Goal: Information Seeking & Learning: Learn about a topic

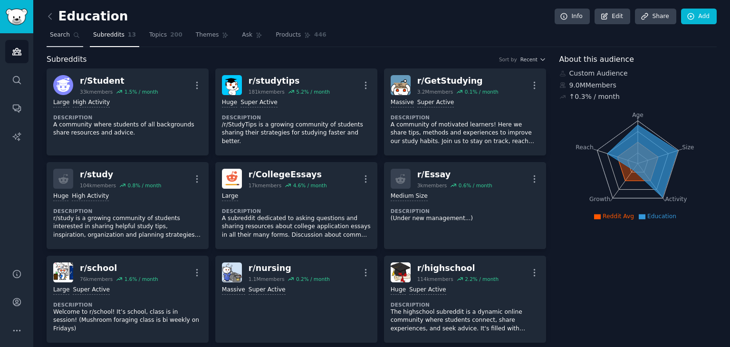
click at [63, 35] on span "Search" at bounding box center [60, 35] width 20 height 9
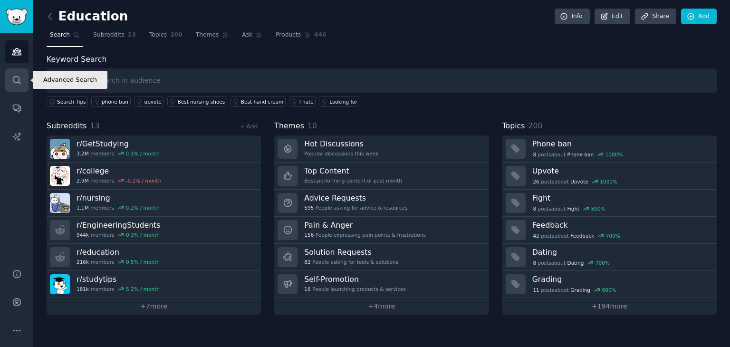
click at [17, 78] on icon "Sidebar" at bounding box center [17, 80] width 10 height 10
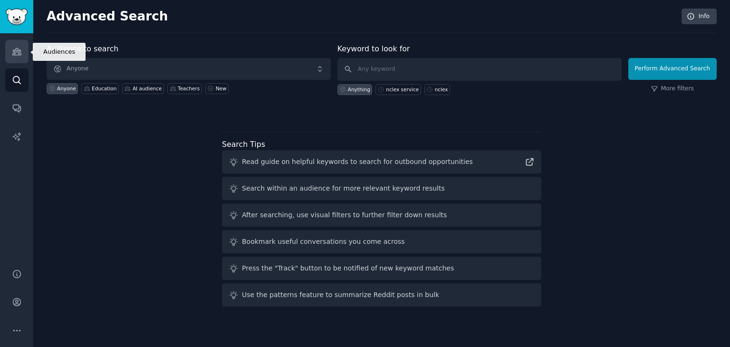
click at [17, 54] on icon "Sidebar" at bounding box center [17, 52] width 10 height 10
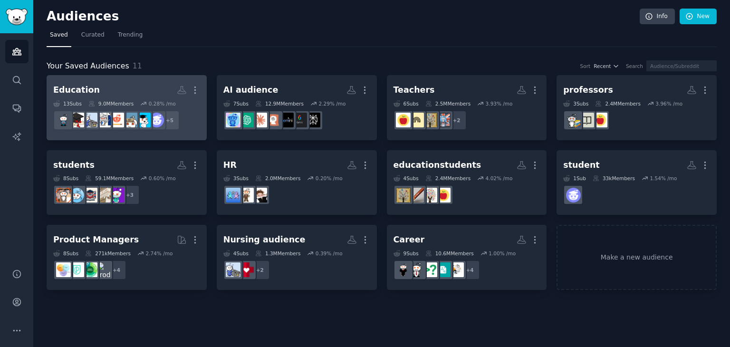
click at [110, 90] on h2 "Education More" at bounding box center [126, 90] width 147 height 17
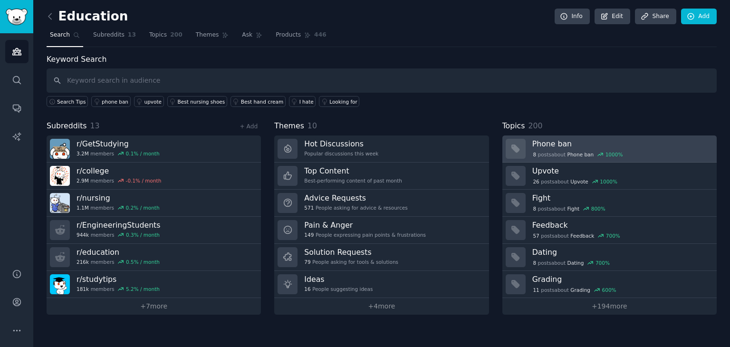
click at [565, 151] on div "8 post s about Phone ban 1000 %" at bounding box center [579, 154] width 92 height 9
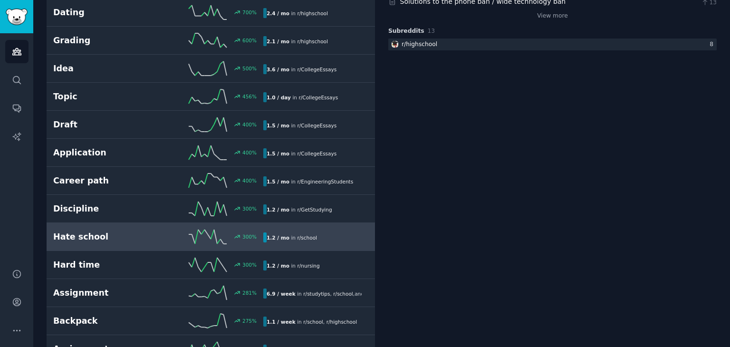
scroll to position [285, 0]
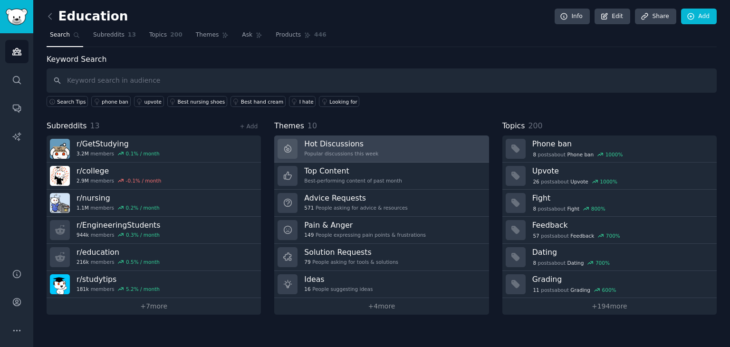
click at [337, 143] on h3 "Hot Discussions" at bounding box center [341, 144] width 74 height 10
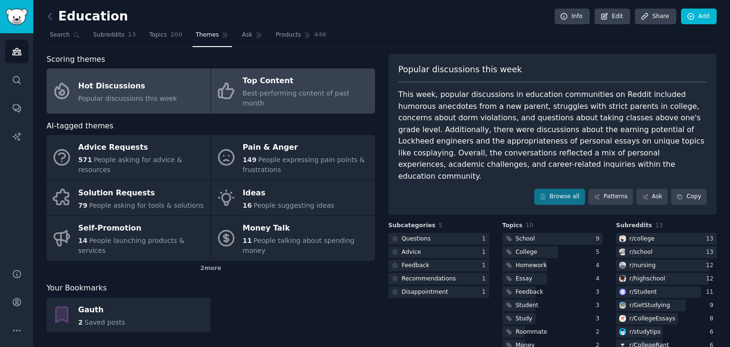
click at [278, 87] on div "Top Content" at bounding box center [306, 81] width 127 height 15
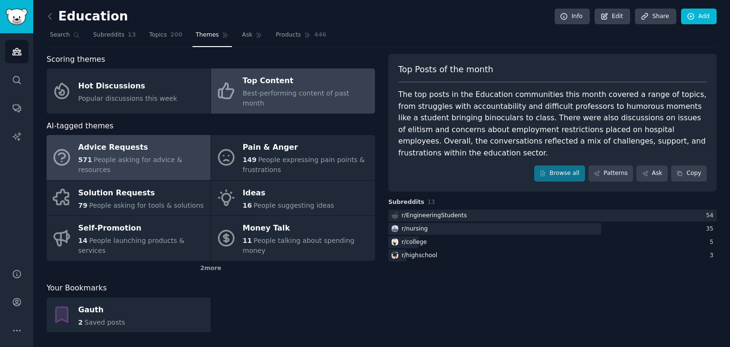
click at [129, 145] on div "Advice Requests" at bounding box center [141, 147] width 127 height 15
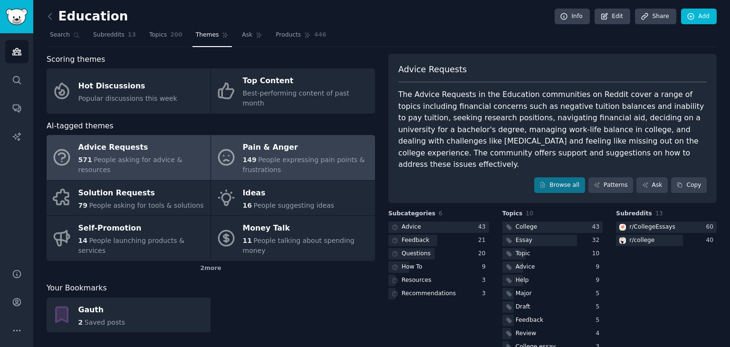
click at [274, 156] on span "People expressing pain points & frustrations" at bounding box center [304, 165] width 122 height 18
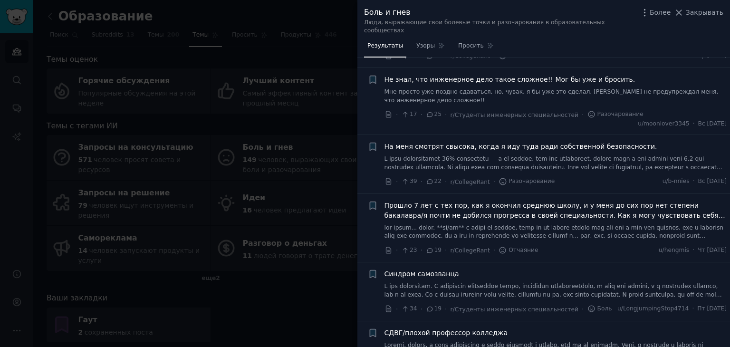
scroll to position [1046, 0]
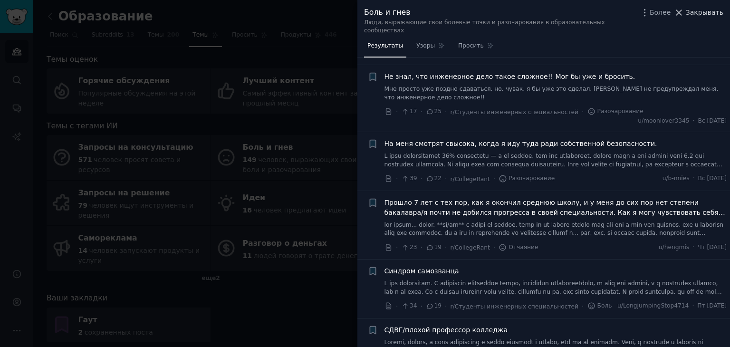
click at [704, 15] on font "Закрывать" at bounding box center [705, 13] width 38 height 8
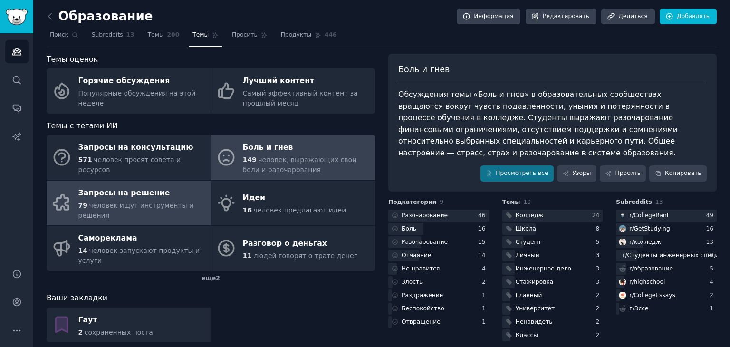
click at [123, 195] on font "Запросы на решение" at bounding box center [124, 192] width 92 height 9
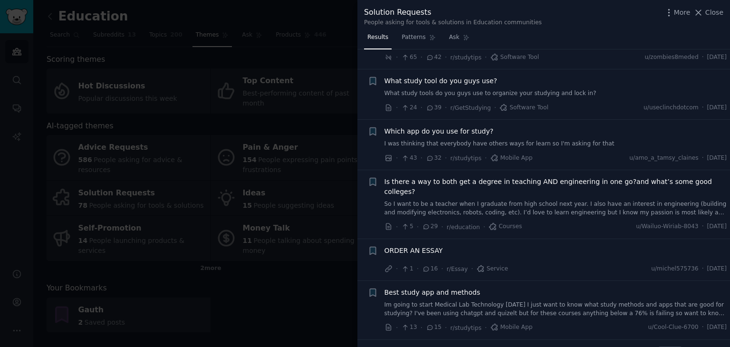
scroll to position [132, 0]
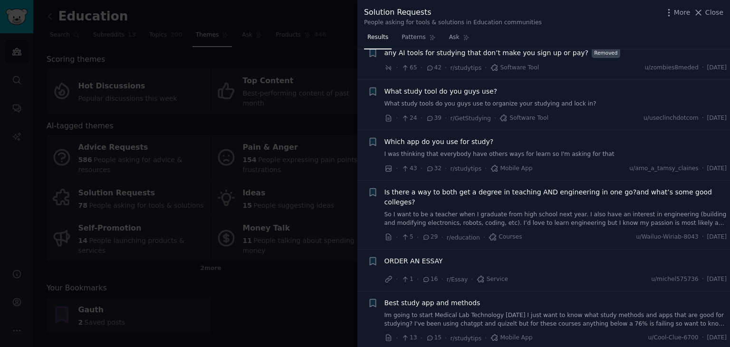
drag, startPoint x: 399, startPoint y: 141, endPoint x: 394, endPoint y: 155, distance: 15.2
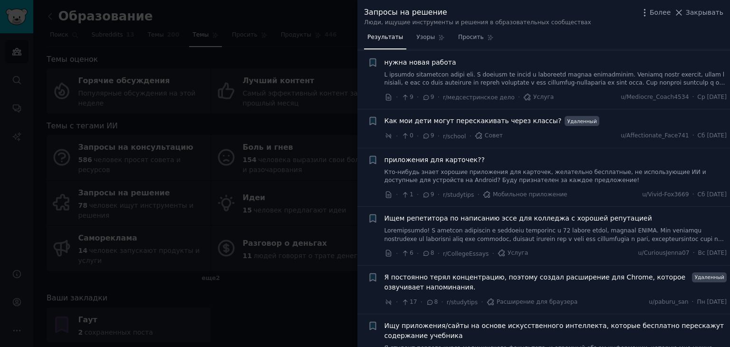
scroll to position [865, 0]
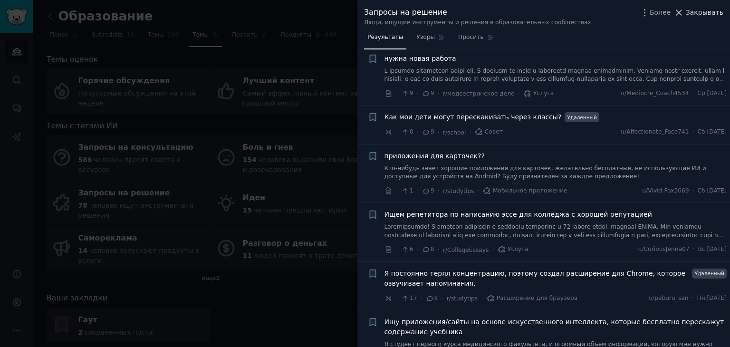
click at [700, 16] on font "Закрывать" at bounding box center [705, 13] width 38 height 8
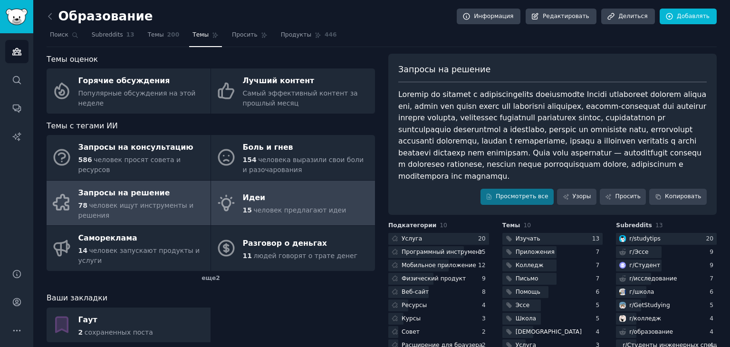
click at [293, 212] on font "человек предлагают идеи" at bounding box center [299, 210] width 93 height 8
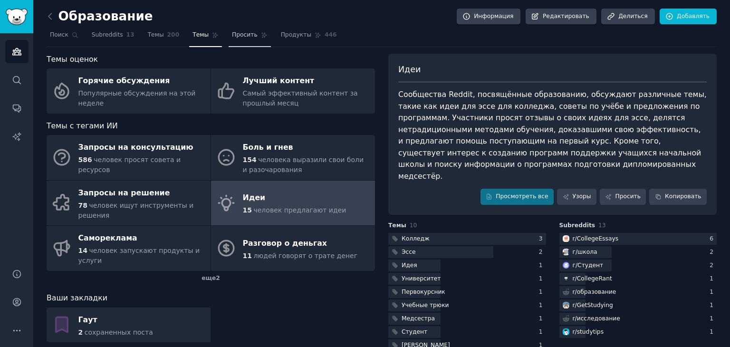
click at [232, 38] on font "Просить" at bounding box center [245, 34] width 26 height 7
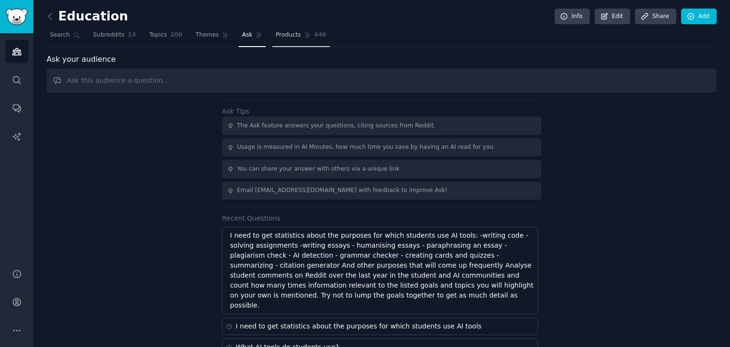
click at [278, 36] on span "Products" at bounding box center [288, 35] width 25 height 9
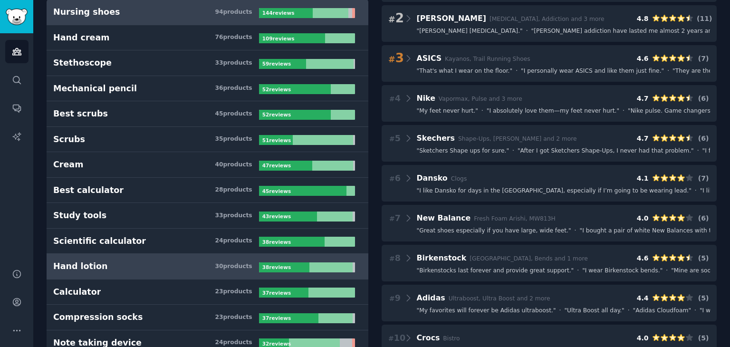
scroll to position [143, 0]
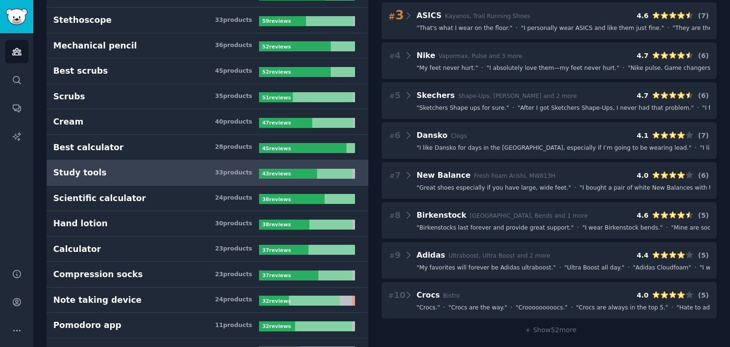
click at [126, 167] on h3 "Study tools 33 product s" at bounding box center [156, 173] width 206 height 12
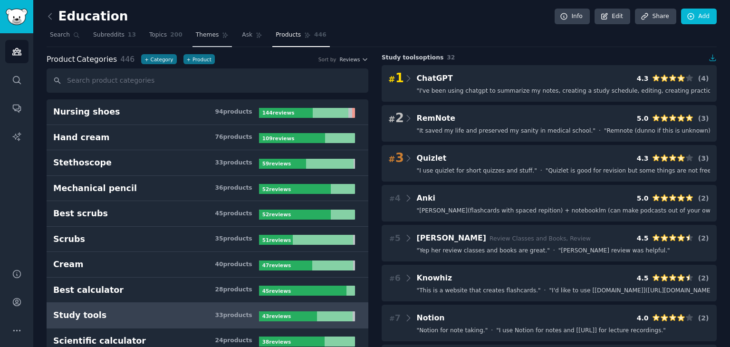
click at [196, 34] on span "Themes" at bounding box center [207, 35] width 23 height 9
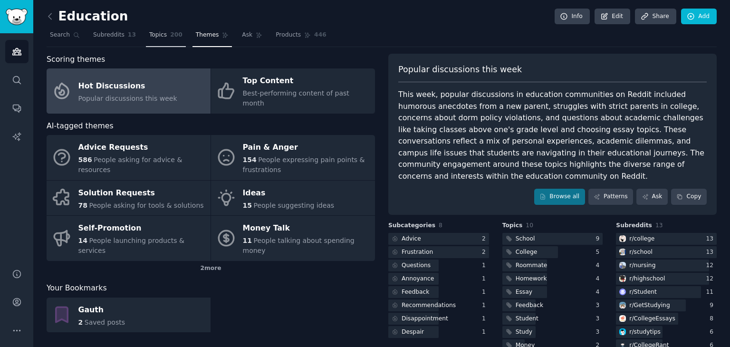
click at [151, 37] on span "Topics" at bounding box center [158, 35] width 18 height 9
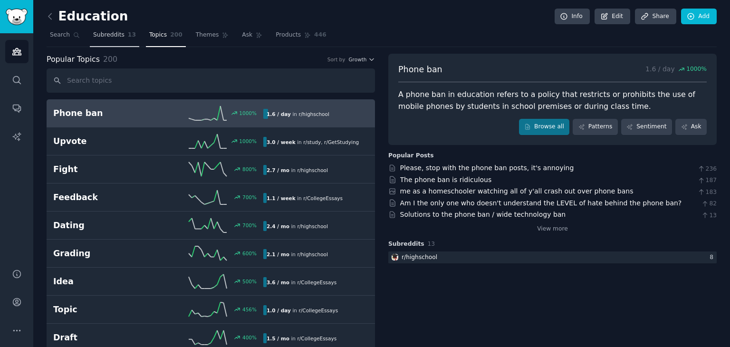
click at [105, 38] on span "Subreddits" at bounding box center [108, 35] width 31 height 9
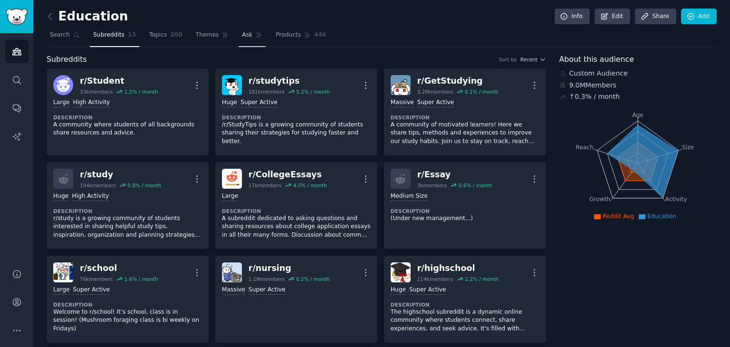
click at [239, 33] on link "Ask" at bounding box center [252, 37] width 27 height 19
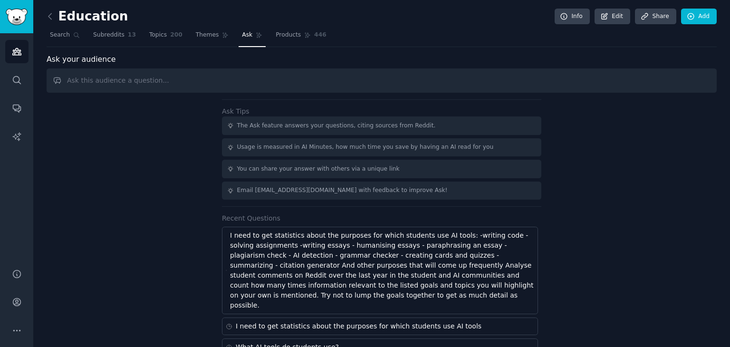
click at [150, 193] on div "Ask Tips The Ask feature answers your questions, citing sources from Reddit. Us…" at bounding box center [382, 310] width 670 height 422
click at [50, 35] on span "Search" at bounding box center [60, 35] width 20 height 9
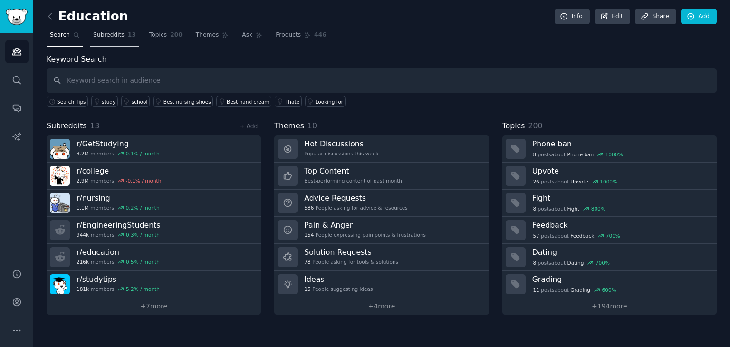
click at [105, 38] on span "Subreddits" at bounding box center [108, 35] width 31 height 9
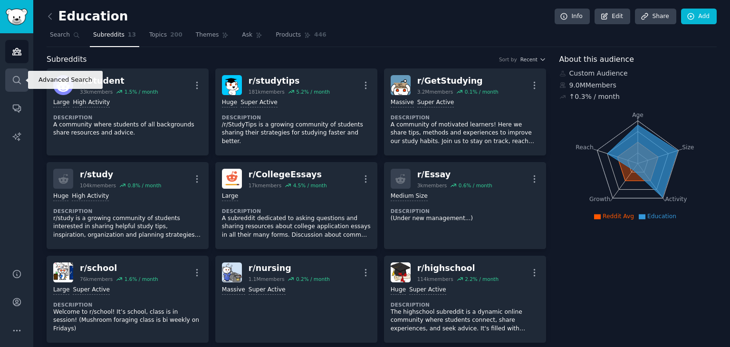
click at [18, 80] on icon "Sidebar" at bounding box center [17, 80] width 10 height 10
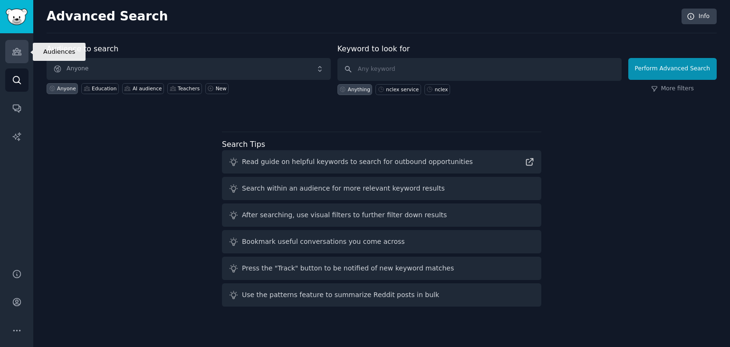
click at [18, 52] on icon "Sidebar" at bounding box center [16, 51] width 9 height 7
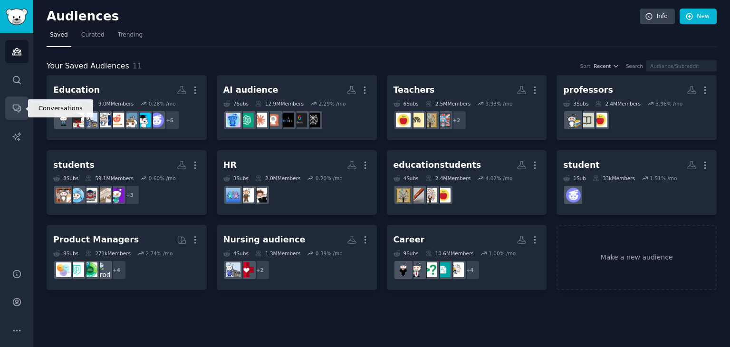
click at [15, 108] on icon "Sidebar" at bounding box center [17, 108] width 10 height 10
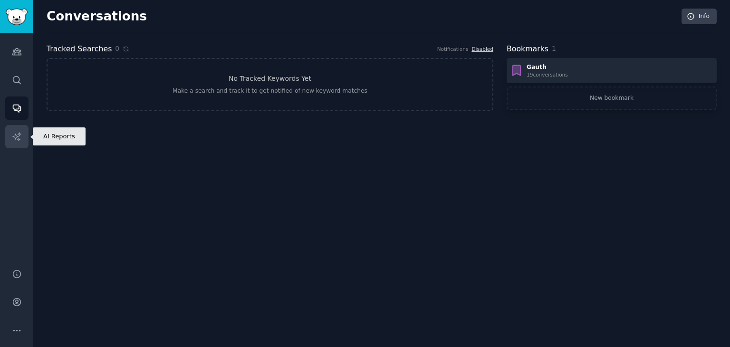
click at [14, 137] on icon "Sidebar" at bounding box center [16, 136] width 8 height 8
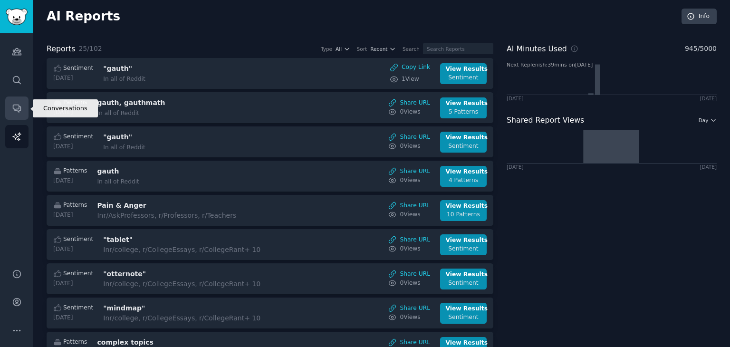
click at [20, 107] on icon "Sidebar" at bounding box center [17, 109] width 8 height 8
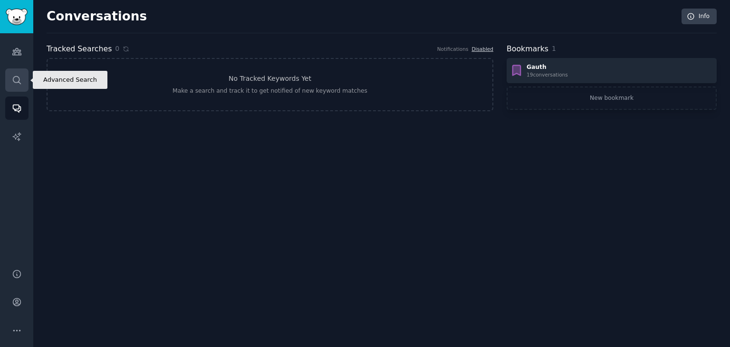
click at [15, 78] on icon "Sidebar" at bounding box center [17, 80] width 10 height 10
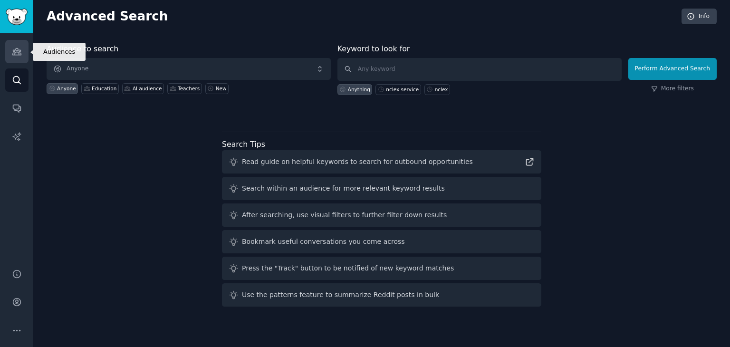
click at [6, 53] on link "Audiences" at bounding box center [16, 51] width 23 height 23
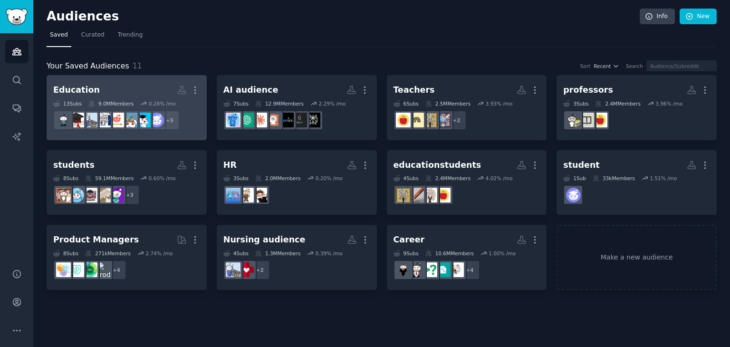
click at [90, 88] on div "Education" at bounding box center [76, 90] width 47 height 12
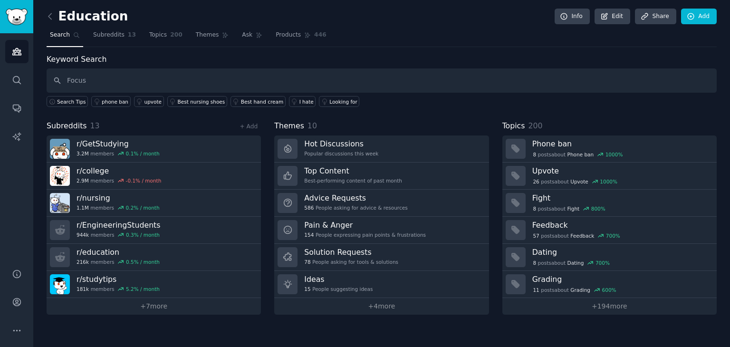
type input "Focus"
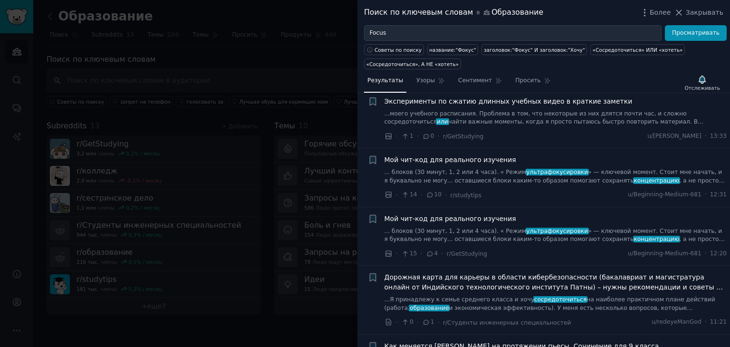
scroll to position [48, 0]
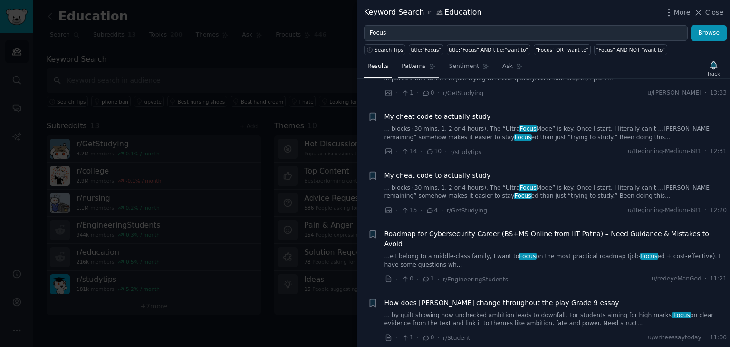
click at [412, 64] on span "Patterns" at bounding box center [414, 66] width 24 height 9
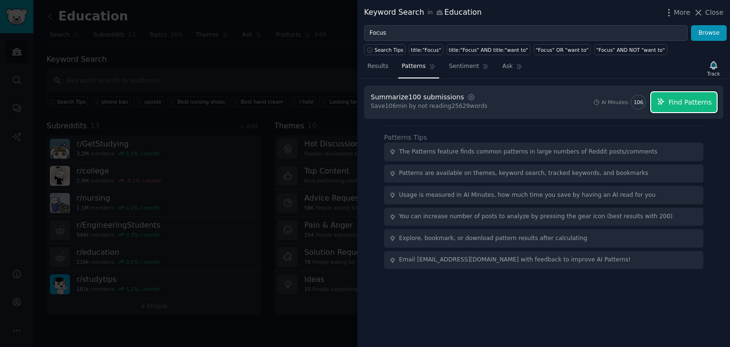
click at [685, 103] on span "Find Patterns" at bounding box center [690, 102] width 43 height 10
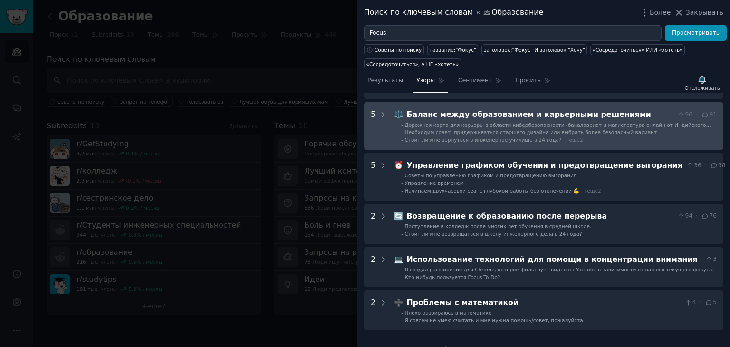
scroll to position [190, 0]
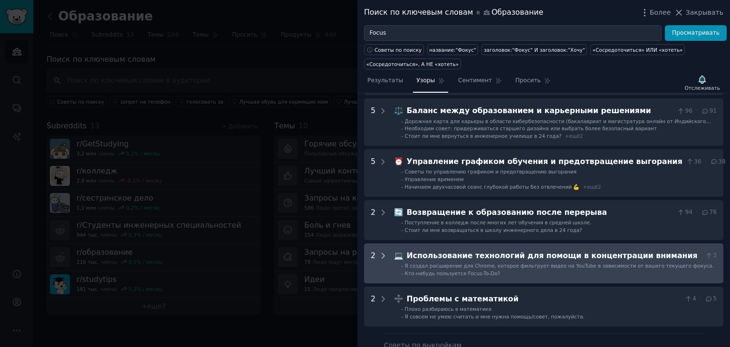
click at [380, 255] on icon at bounding box center [383, 256] width 9 height 9
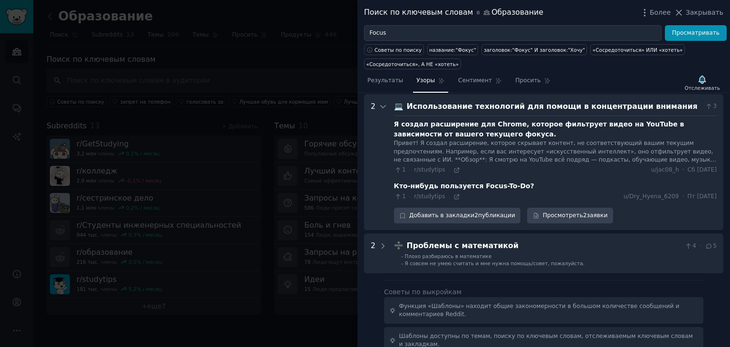
scroll to position [340, 0]
click at [382, 106] on icon at bounding box center [383, 106] width 5 height 2
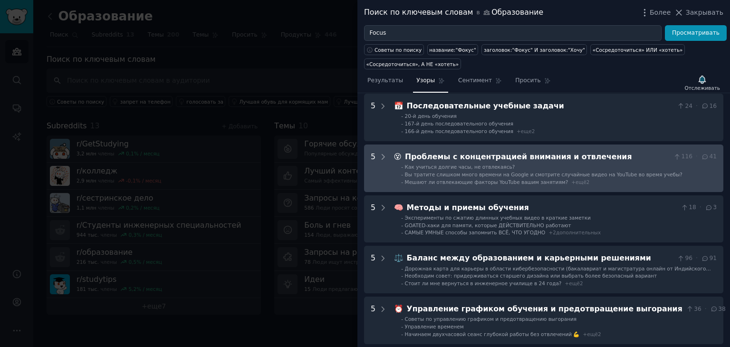
scroll to position [8, 0]
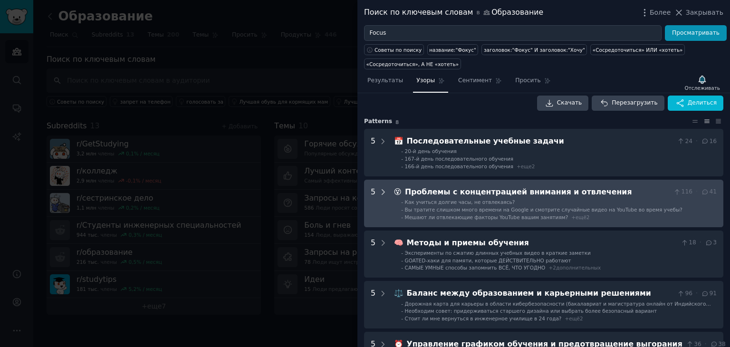
click at [382, 190] on icon at bounding box center [383, 192] width 2 height 5
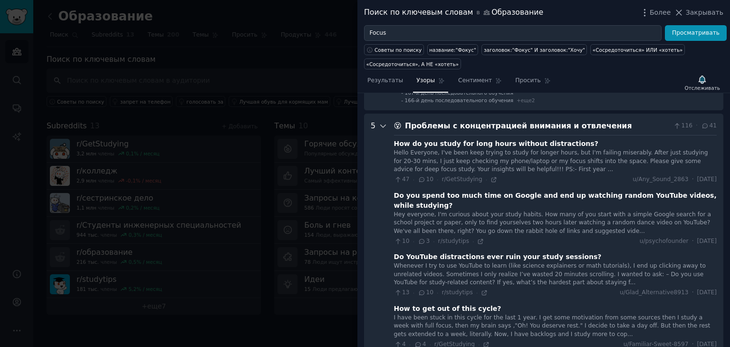
scroll to position [94, 0]
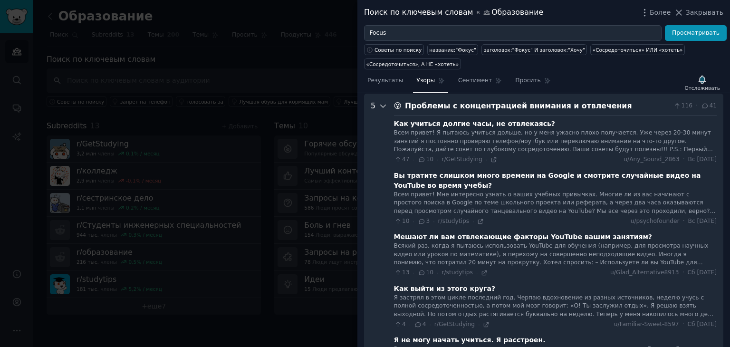
click at [382, 104] on icon at bounding box center [383, 106] width 9 height 9
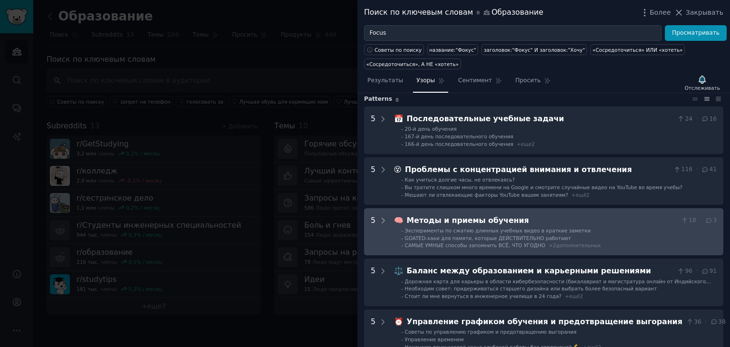
scroll to position [0, 0]
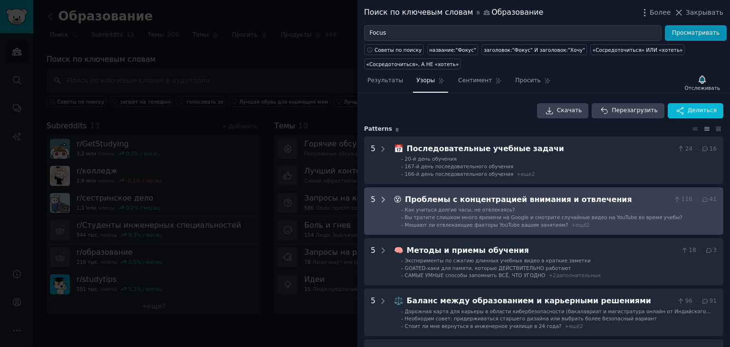
click at [380, 196] on icon at bounding box center [383, 199] width 9 height 9
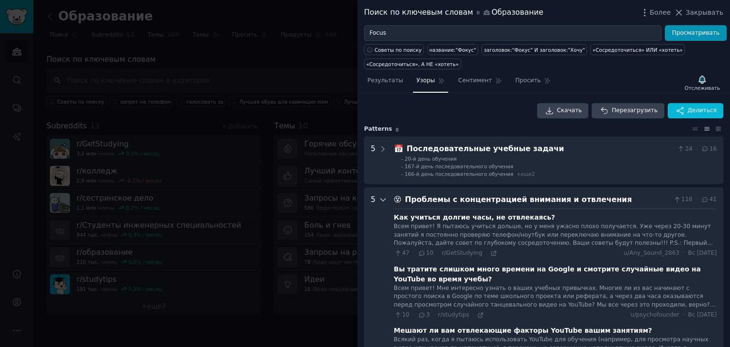
click at [382, 200] on icon at bounding box center [383, 200] width 5 height 2
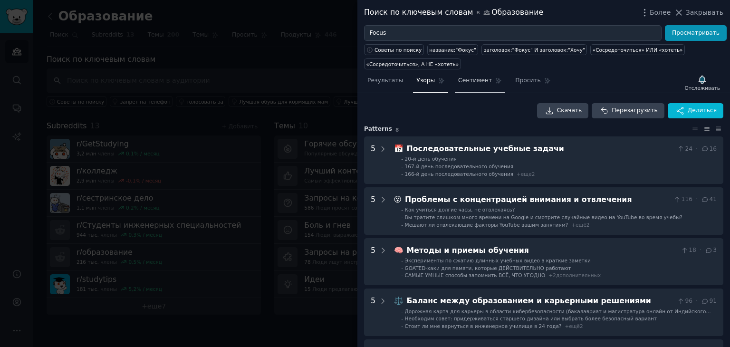
click at [466, 84] on font "Сентимент" at bounding box center [475, 80] width 34 height 7
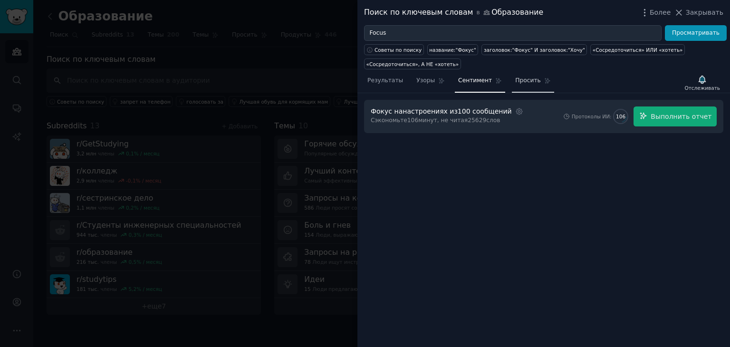
click at [519, 82] on font "Просить" at bounding box center [528, 80] width 26 height 7
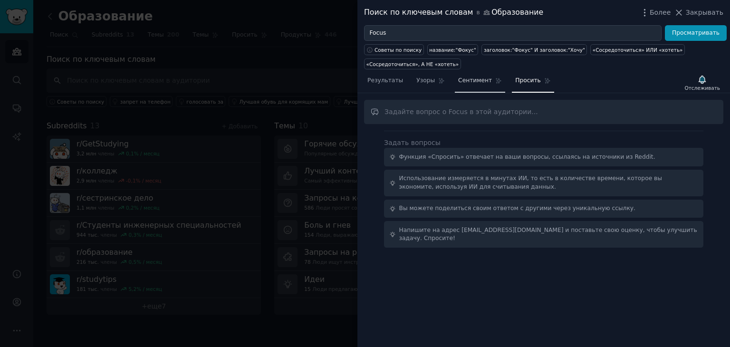
click at [471, 80] on font "Сентимент" at bounding box center [475, 80] width 34 height 7
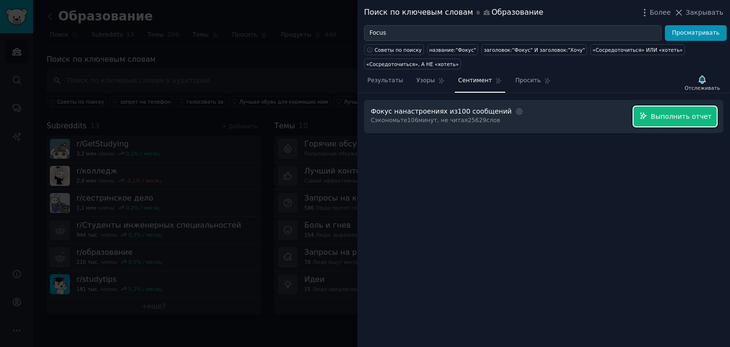
click at [671, 116] on font "Выполнить отчет" at bounding box center [681, 117] width 61 height 8
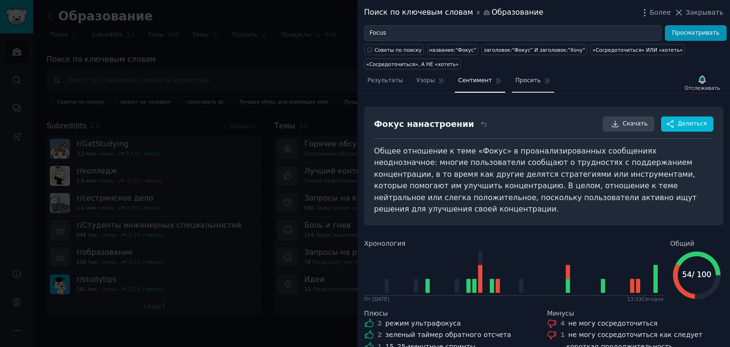
click at [529, 79] on link "Просить" at bounding box center [533, 82] width 42 height 19
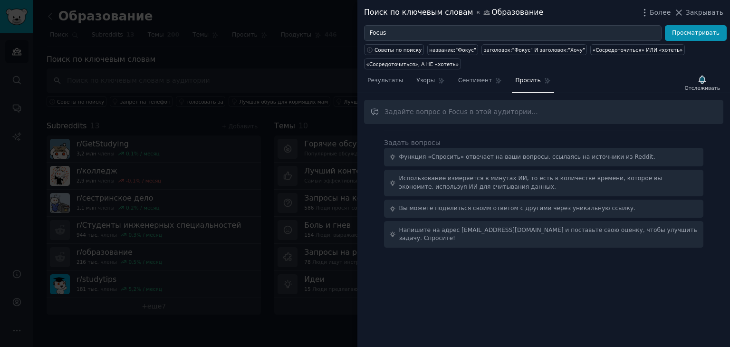
click at [422, 111] on input "text" at bounding box center [543, 112] width 359 height 24
type input "What tools do students use to focus?"
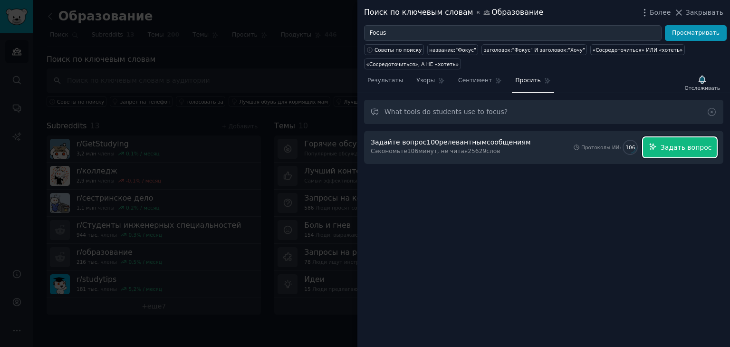
click at [679, 151] on span "Задать вопрос" at bounding box center [686, 148] width 51 height 10
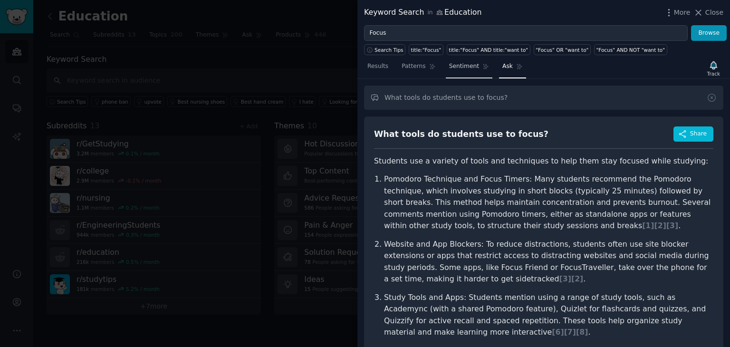
click at [462, 67] on span "Sentiment" at bounding box center [464, 66] width 30 height 9
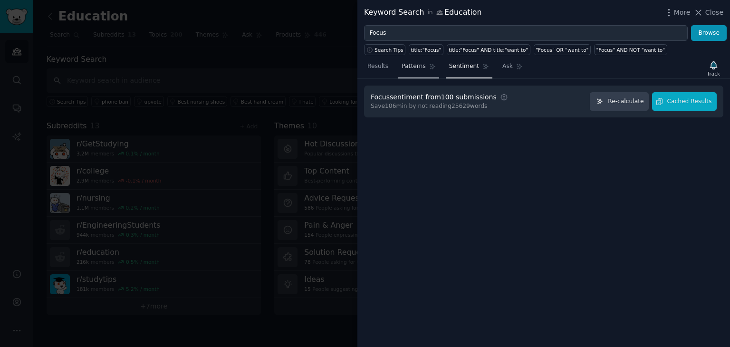
click at [417, 68] on span "Patterns" at bounding box center [414, 66] width 24 height 9
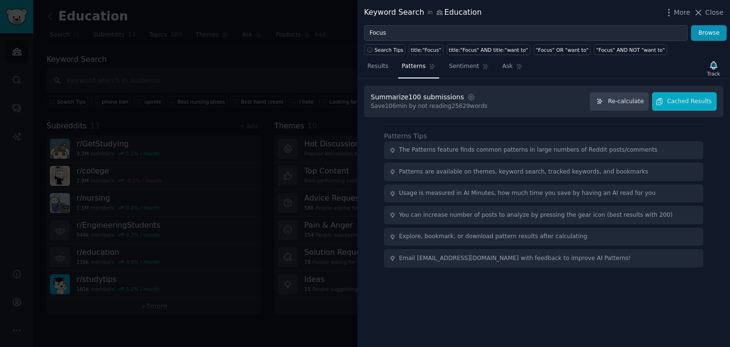
click at [413, 116] on div "Summarize 100 submissions Settings Save 106 min by not reading 25629 words Re-c…" at bounding box center [544, 213] width 373 height 268
click at [441, 107] on div "Save 106 min by not reading 25629 words" at bounding box center [429, 106] width 116 height 9
click at [373, 66] on span "Results" at bounding box center [378, 66] width 21 height 9
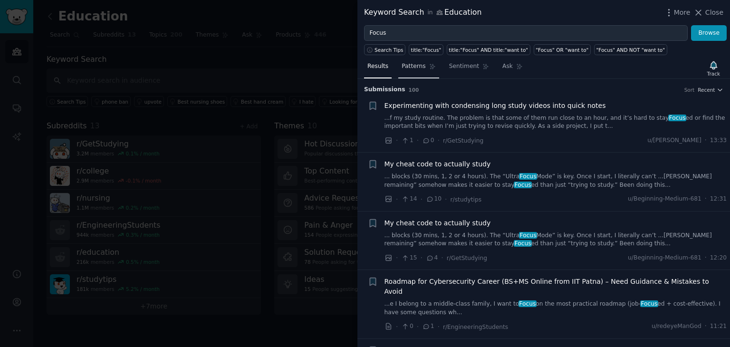
click at [413, 73] on link "Patterns" at bounding box center [418, 68] width 40 height 19
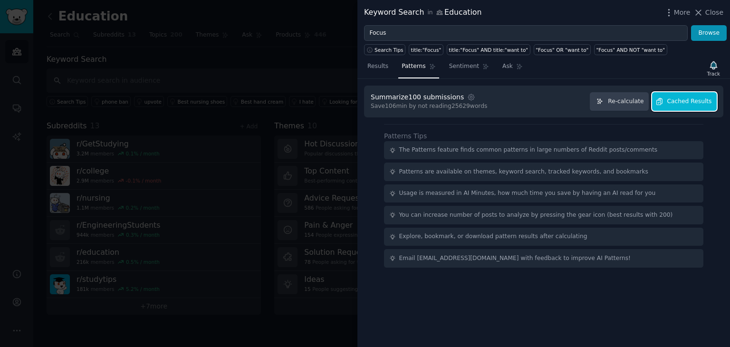
click at [681, 103] on span "Cached Results" at bounding box center [690, 101] width 45 height 9
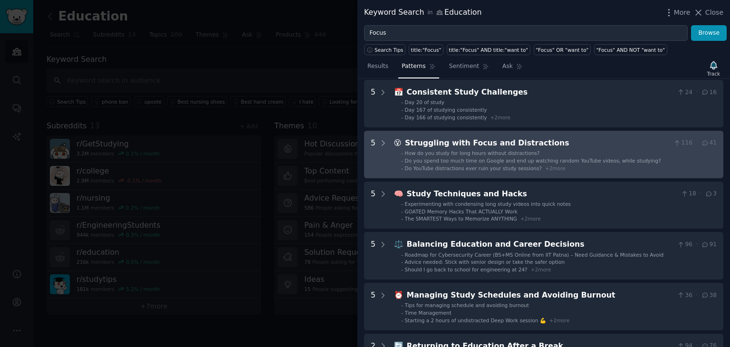
scroll to position [48, 0]
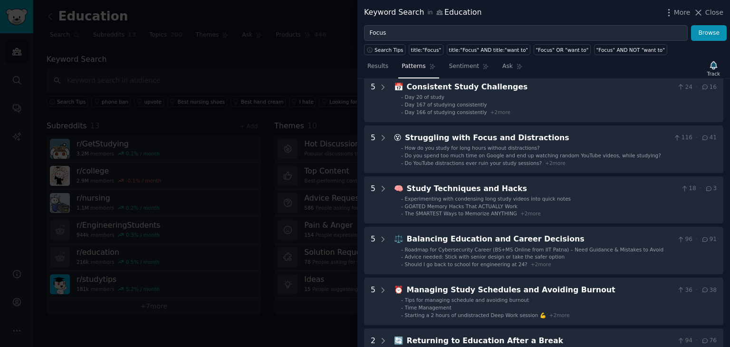
click at [711, 15] on span "Close" at bounding box center [715, 13] width 18 height 10
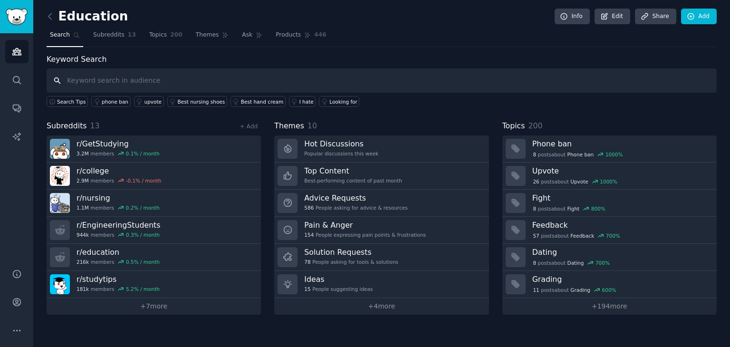
click at [84, 82] on input "text" at bounding box center [382, 80] width 670 height 24
click at [99, 80] on input "text" at bounding box center [382, 80] width 670 height 24
paste input "Concentration"
type input "Concentration"
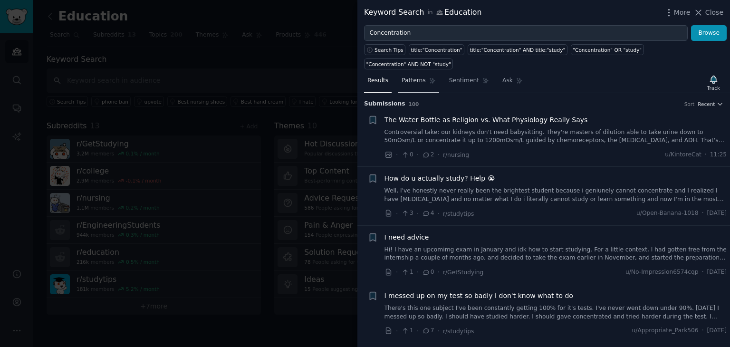
click at [409, 77] on span "Patterns" at bounding box center [414, 81] width 24 height 9
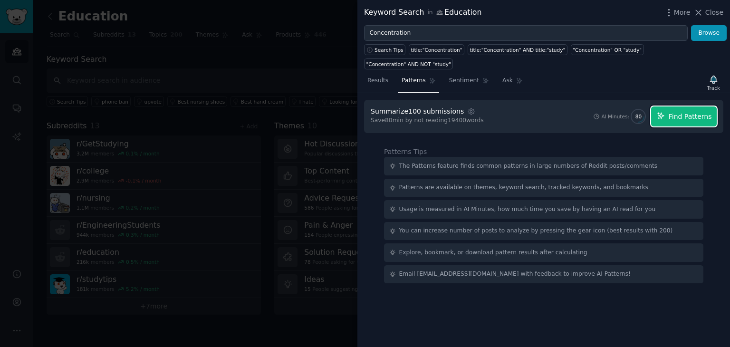
click at [683, 112] on span "Find Patterns" at bounding box center [690, 117] width 43 height 10
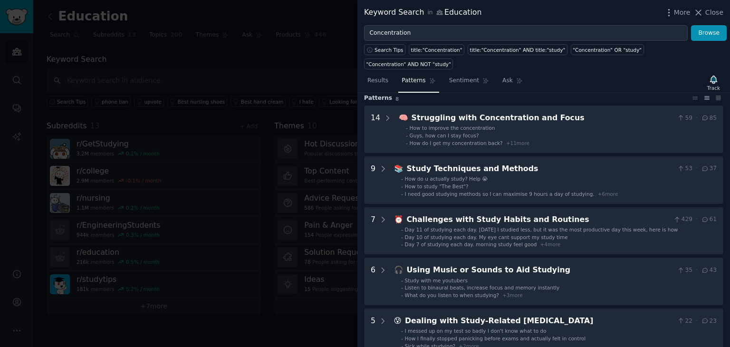
scroll to position [33, 0]
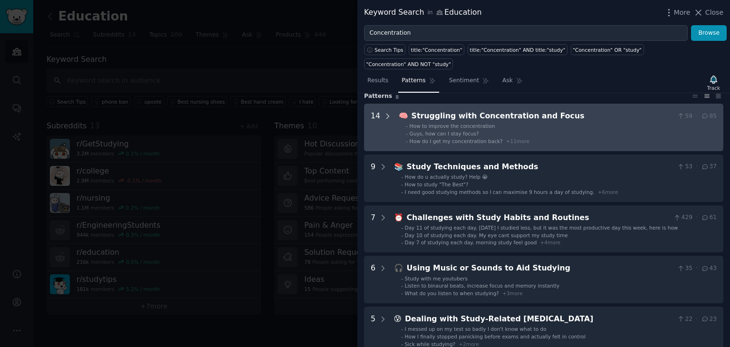
click at [385, 112] on icon at bounding box center [388, 116] width 9 height 9
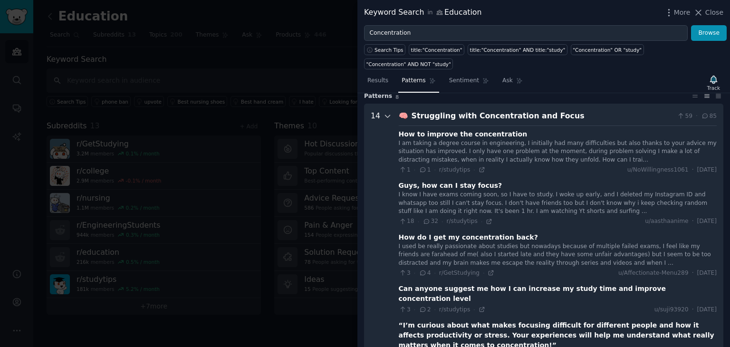
scroll to position [43, 0]
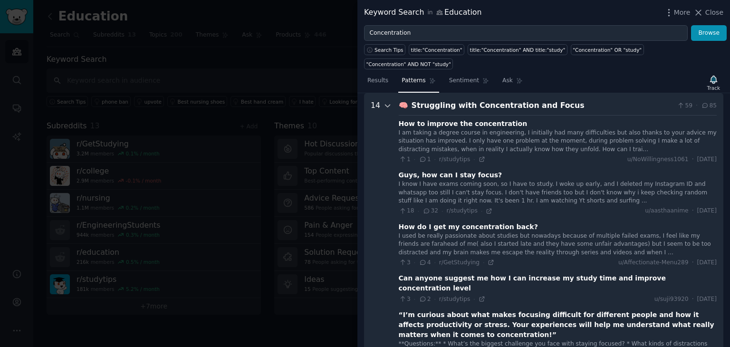
click at [385, 102] on icon at bounding box center [388, 106] width 9 height 9
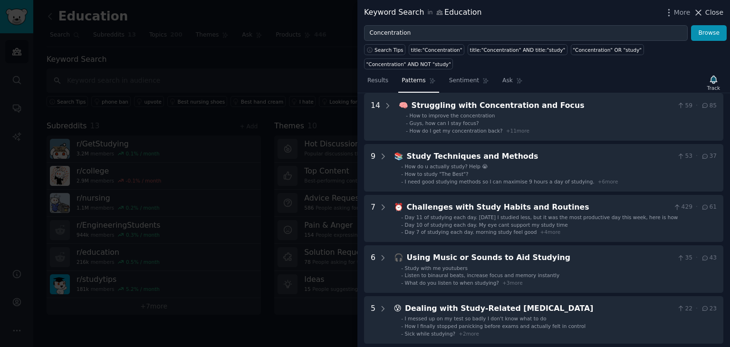
click at [713, 12] on span "Close" at bounding box center [715, 13] width 18 height 10
